Goal: Find specific page/section: Find specific page/section

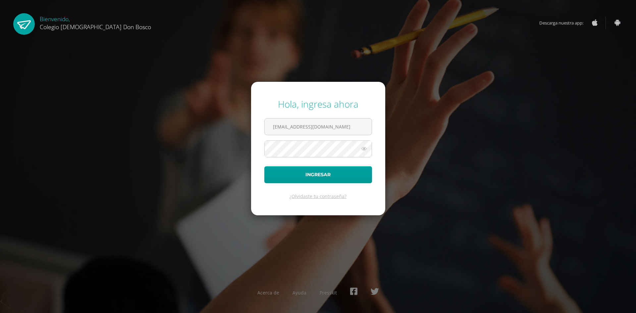
type input "[EMAIL_ADDRESS][DOMAIN_NAME]"
click at [264, 166] on button "Ingresar" at bounding box center [318, 174] width 108 height 17
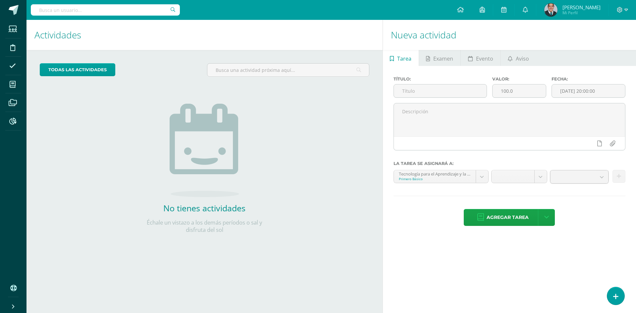
click at [155, 9] on input "text" at bounding box center [105, 9] width 149 height 11
type input "[PERSON_NAME]"
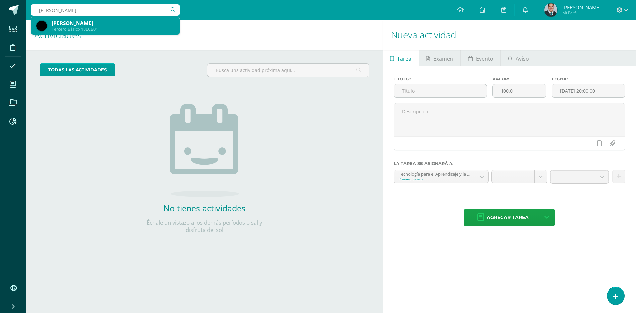
click at [106, 33] on div "[PERSON_NAME] Tercero Básico 18LCB01" at bounding box center [105, 26] width 138 height 18
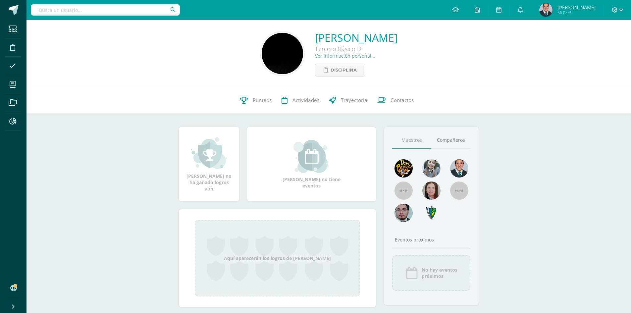
click at [111, 11] on input "text" at bounding box center [105, 9] width 149 height 11
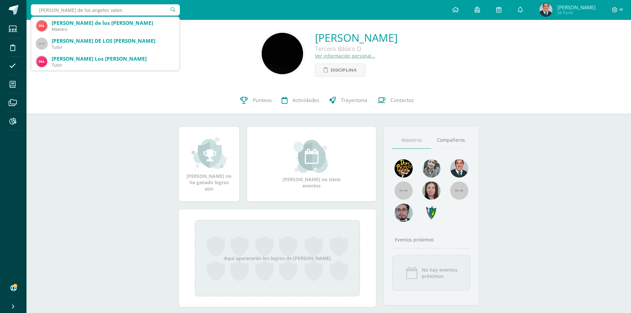
type input "maria de los angeles valen"
